Goal: Check status: Check status

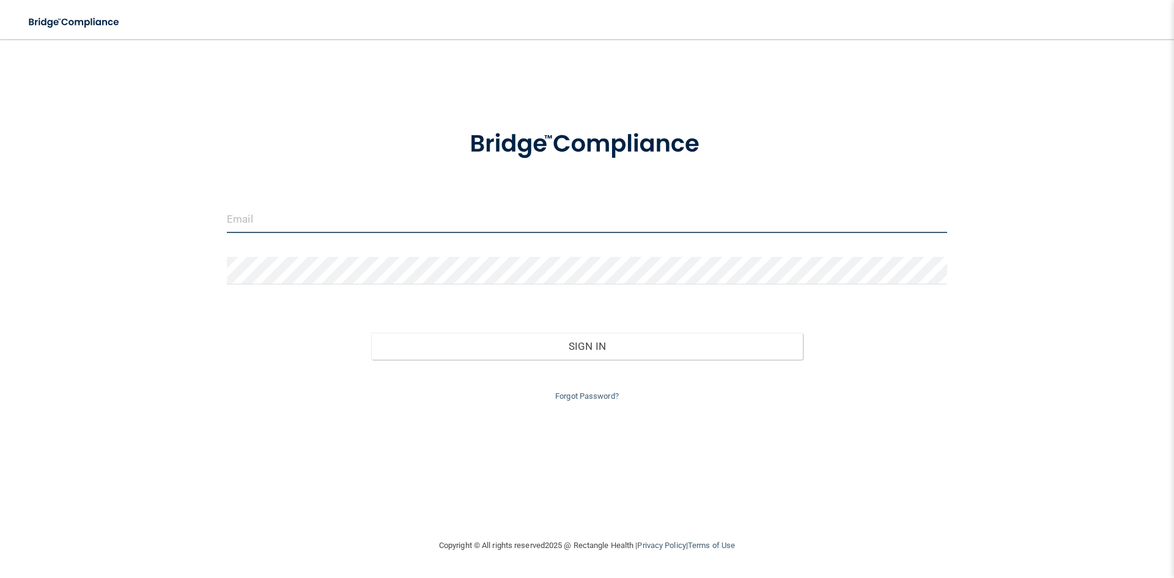
click at [352, 224] on input "email" at bounding box center [587, 219] width 720 height 28
type input "[PERSON_NAME][EMAIL_ADDRESS][DOMAIN_NAME]"
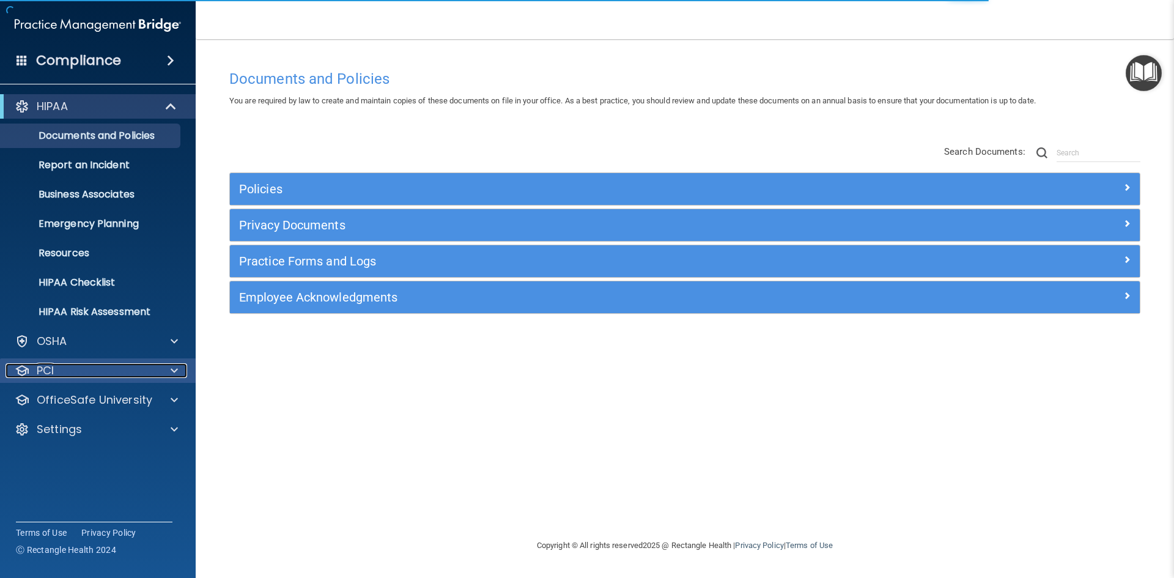
click at [51, 367] on p "PCI" at bounding box center [45, 370] width 17 height 15
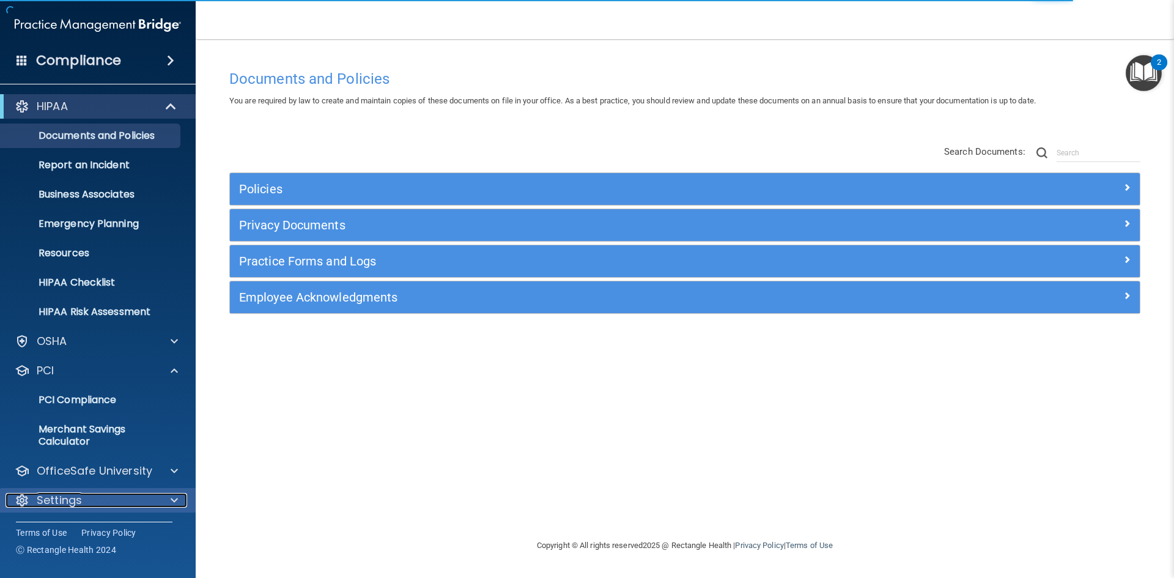
click at [71, 497] on p "Settings" at bounding box center [59, 500] width 45 height 15
click at [90, 471] on p "OfficeSafe University" at bounding box center [95, 470] width 116 height 15
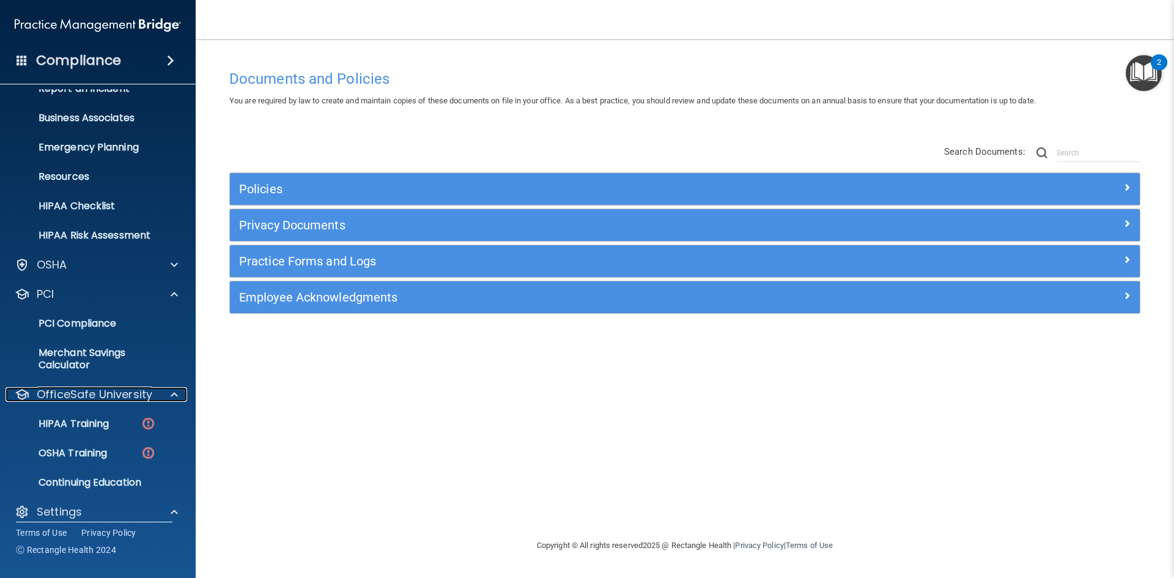
scroll to position [206, 0]
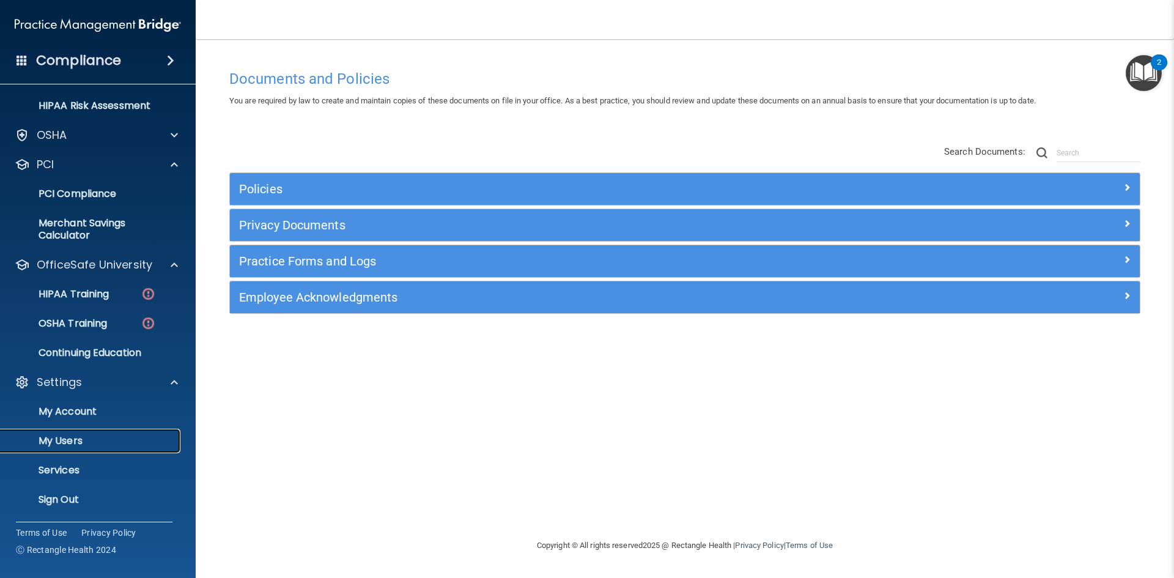
click at [79, 437] on p "My Users" at bounding box center [91, 441] width 167 height 12
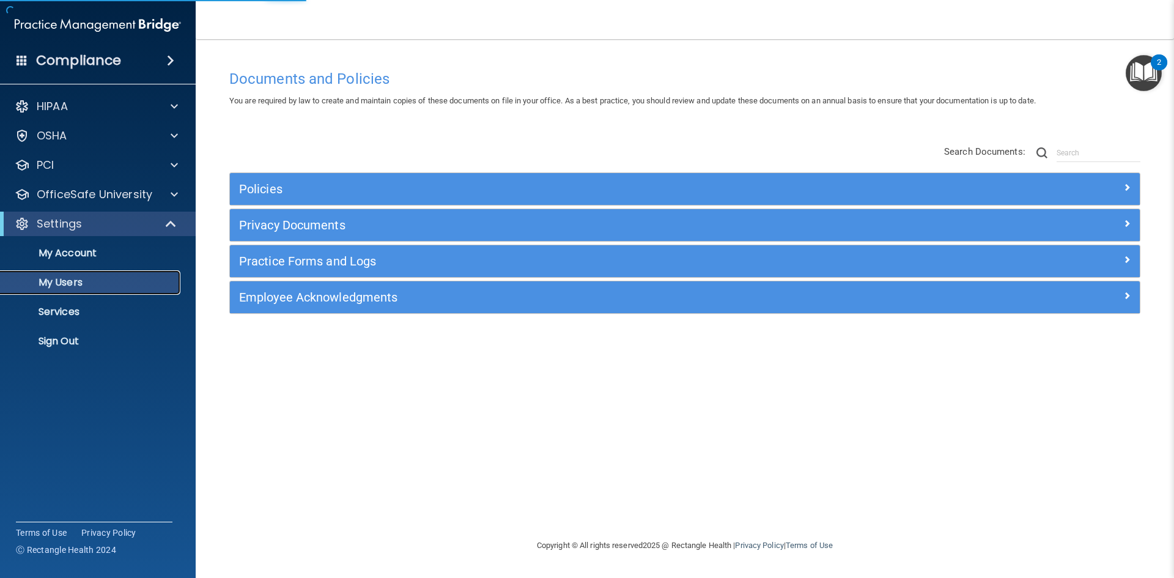
select select "20"
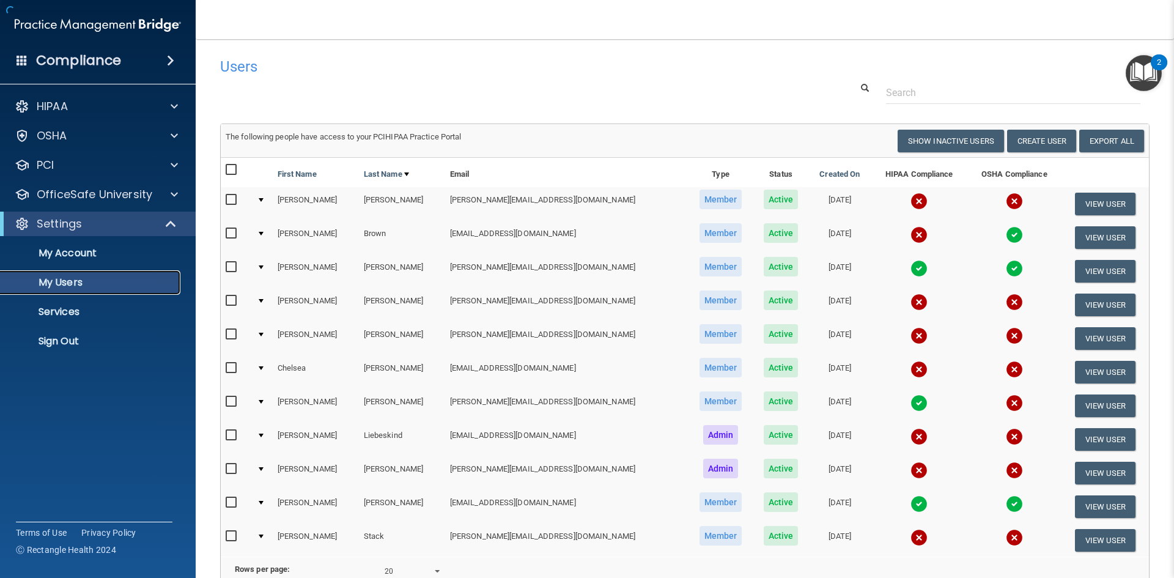
click at [82, 288] on p "My Users" at bounding box center [91, 282] width 167 height 12
click at [1006, 200] on img at bounding box center [1014, 201] width 17 height 17
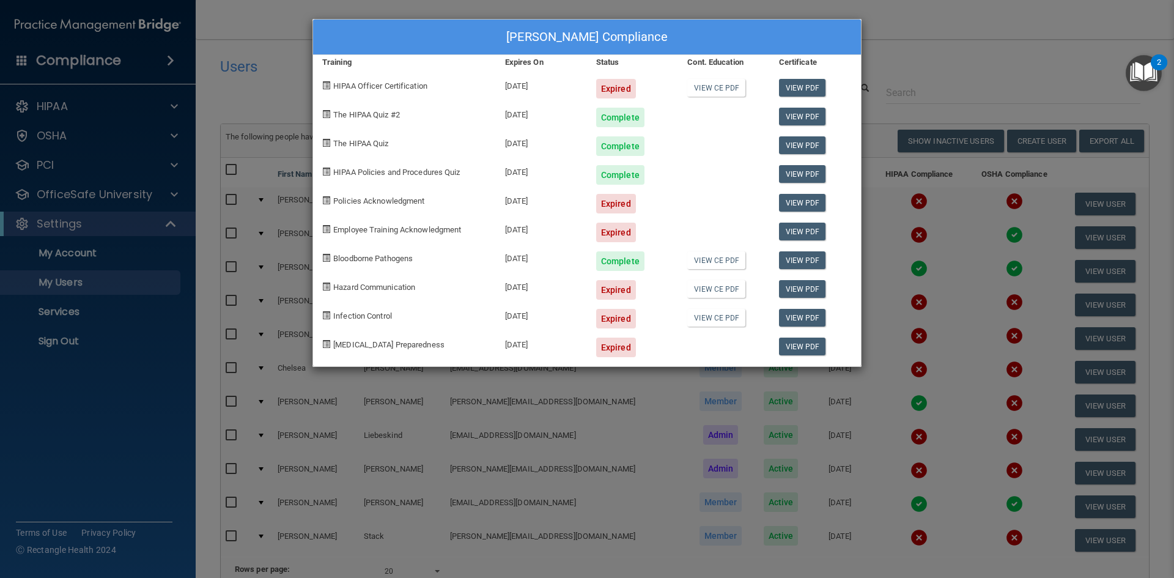
click at [1009, 51] on div "[PERSON_NAME] Compliance Training Expires On Status Cont. Education Certificate…" at bounding box center [587, 289] width 1174 height 578
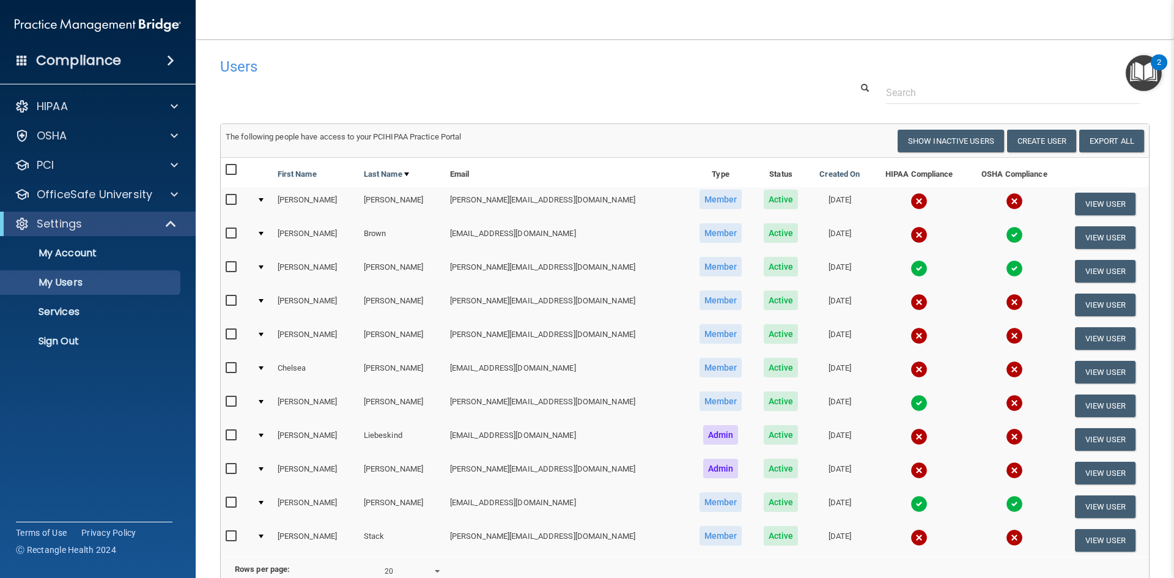
click at [1006, 297] on img at bounding box center [1014, 301] width 17 height 17
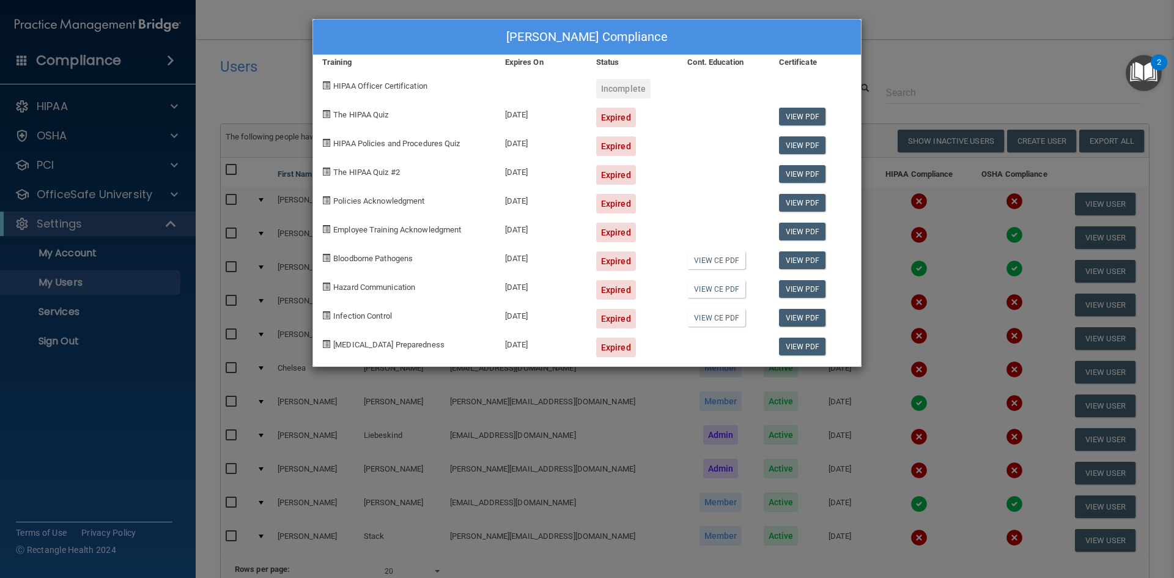
click at [926, 57] on div "[PERSON_NAME] Compliance Training Expires On Status Cont. Education Certificate…" at bounding box center [587, 289] width 1174 height 578
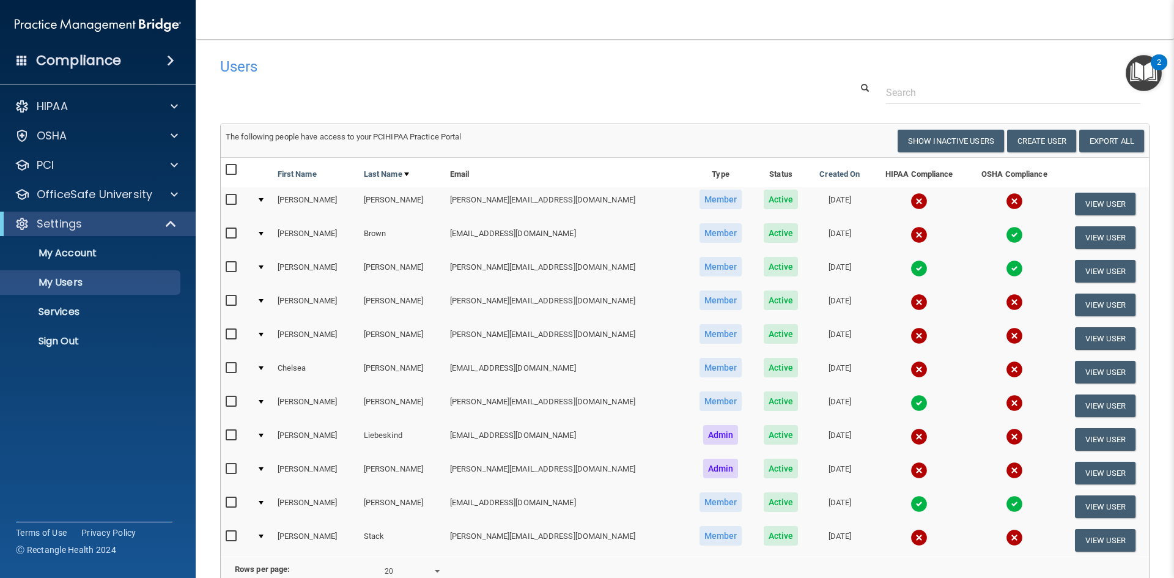
click at [1006, 368] on img at bounding box center [1014, 369] width 17 height 17
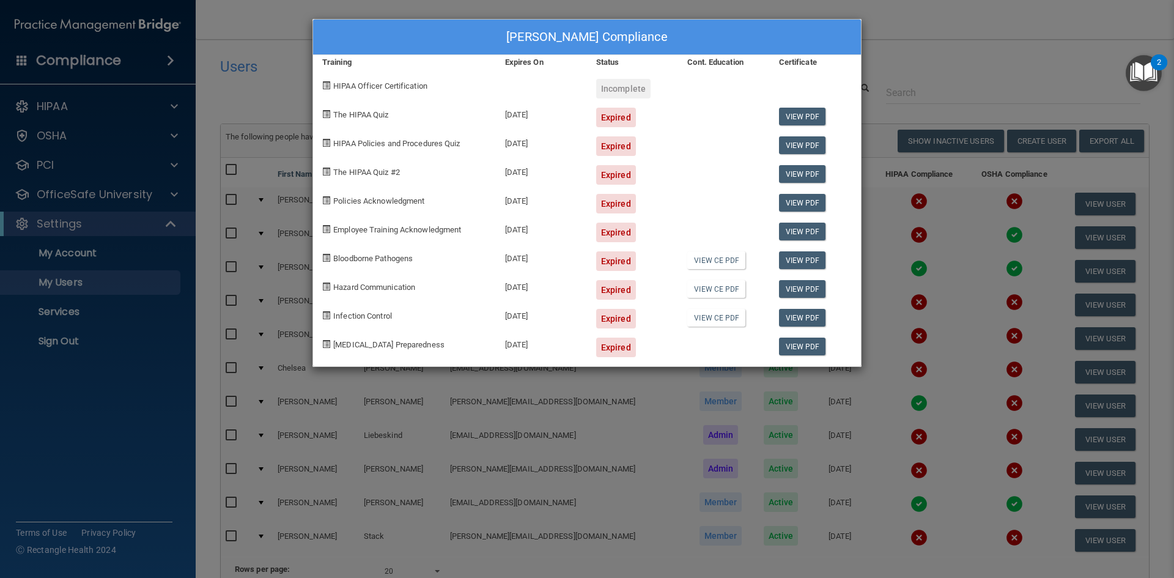
click at [952, 44] on div "[PERSON_NAME] Compliance Training Expires On Status Cont. Education Certificate…" at bounding box center [587, 289] width 1174 height 578
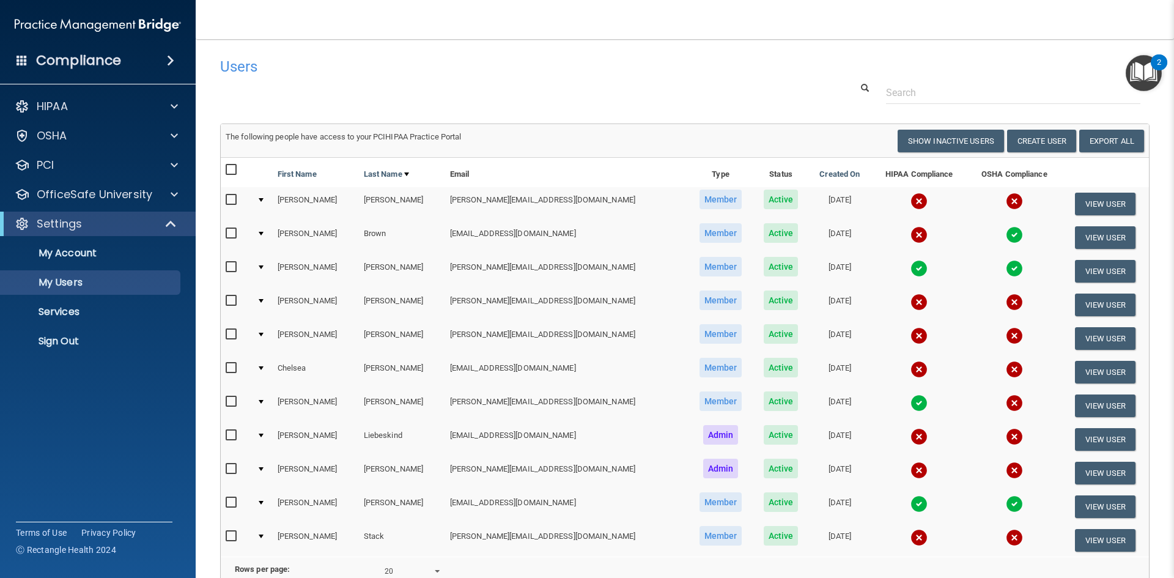
click at [1006, 468] on img at bounding box center [1014, 470] width 17 height 17
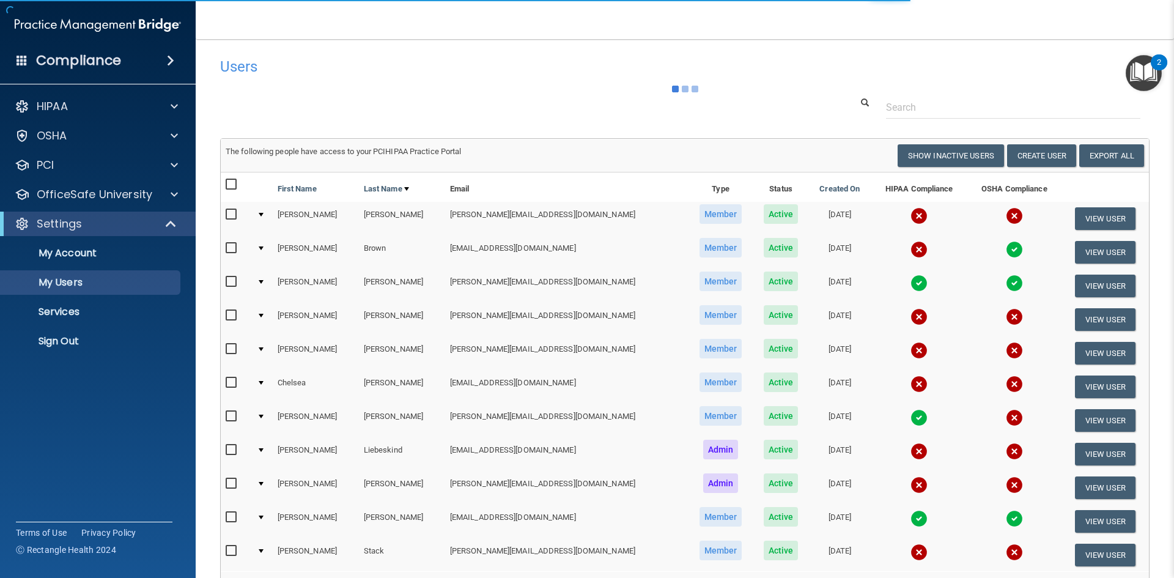
click at [1006, 484] on img at bounding box center [1014, 484] width 17 height 17
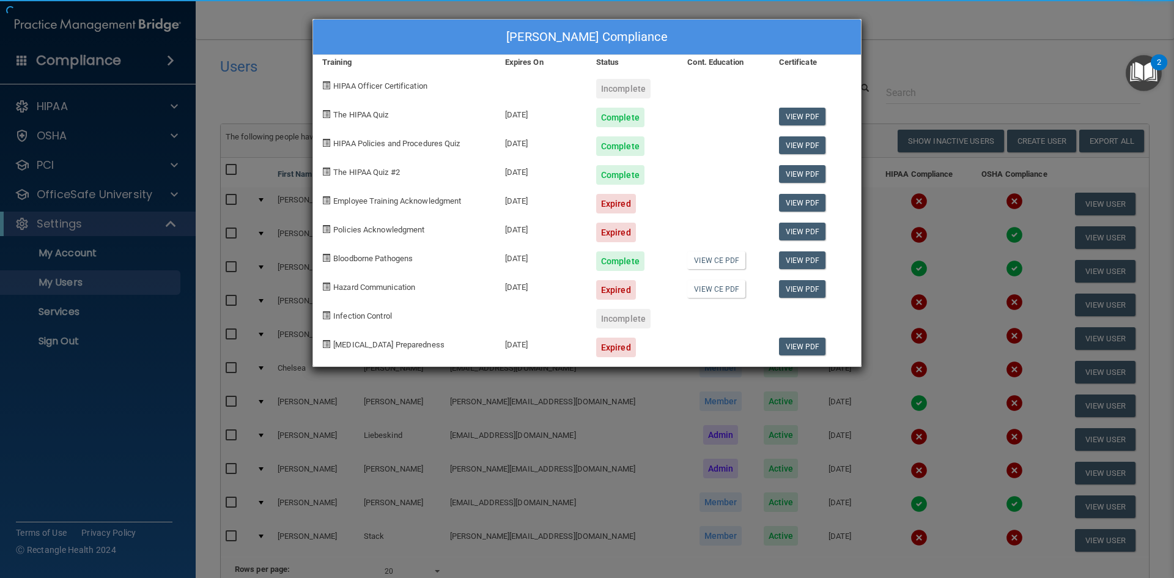
click at [921, 56] on body "Compliance HIPAA Documents and Policies Report an Incident Business Associates …" at bounding box center [587, 289] width 1174 height 578
click at [919, 42] on div "[PERSON_NAME] Compliance Training Expires On Status Cont. Education Certificate…" at bounding box center [587, 289] width 1174 height 578
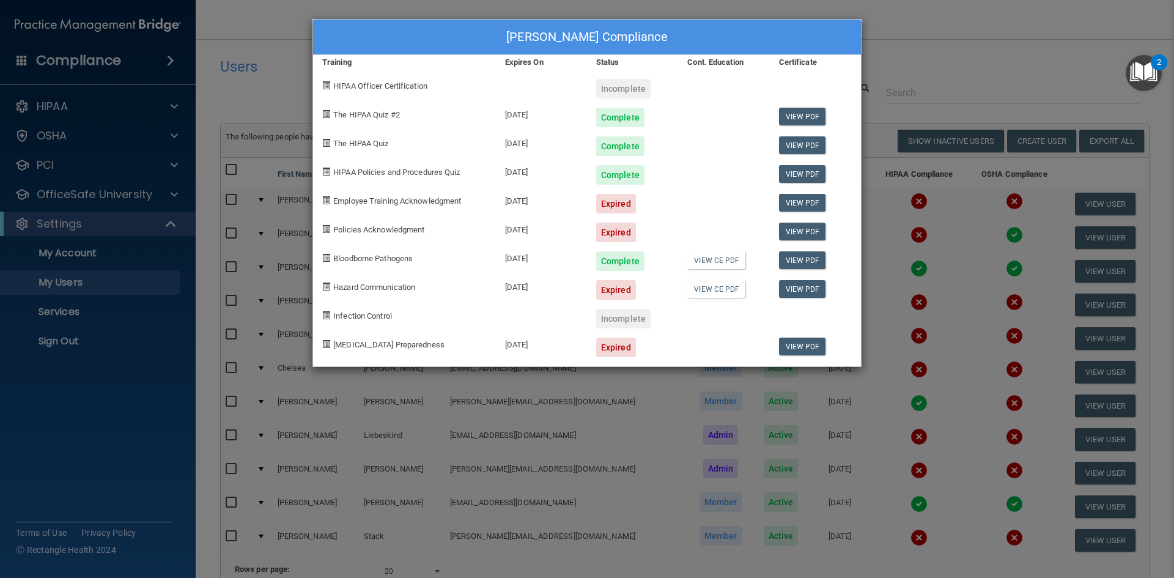
click at [893, 39] on div "[PERSON_NAME] Compliance Training Expires On Status Cont. Education Certificate…" at bounding box center [587, 289] width 1174 height 578
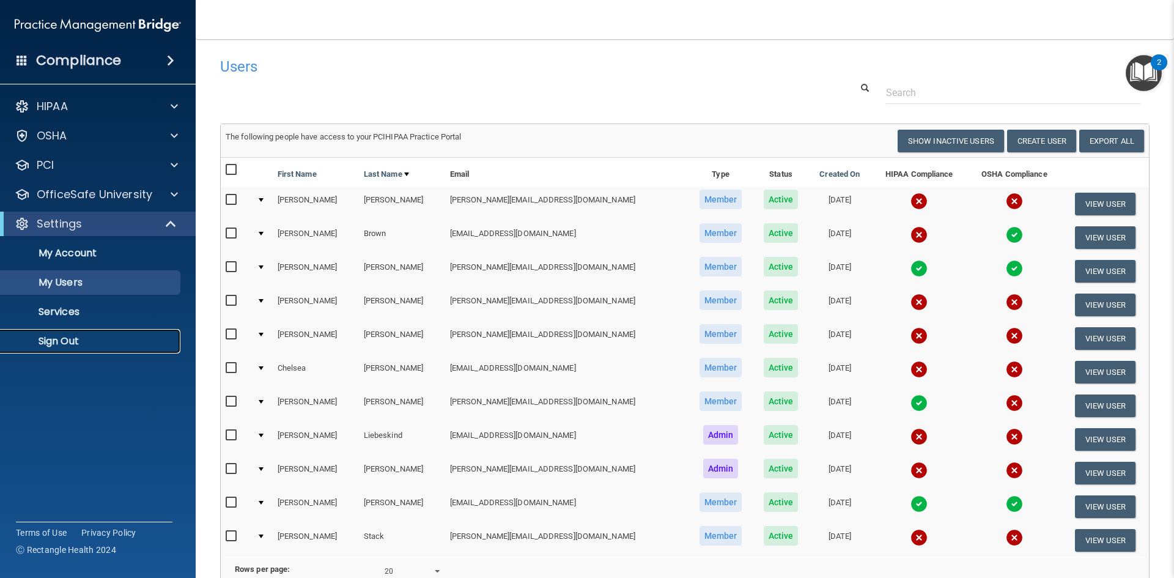
click at [62, 340] on p "Sign Out" at bounding box center [91, 341] width 167 height 12
